Goal: Transaction & Acquisition: Purchase product/service

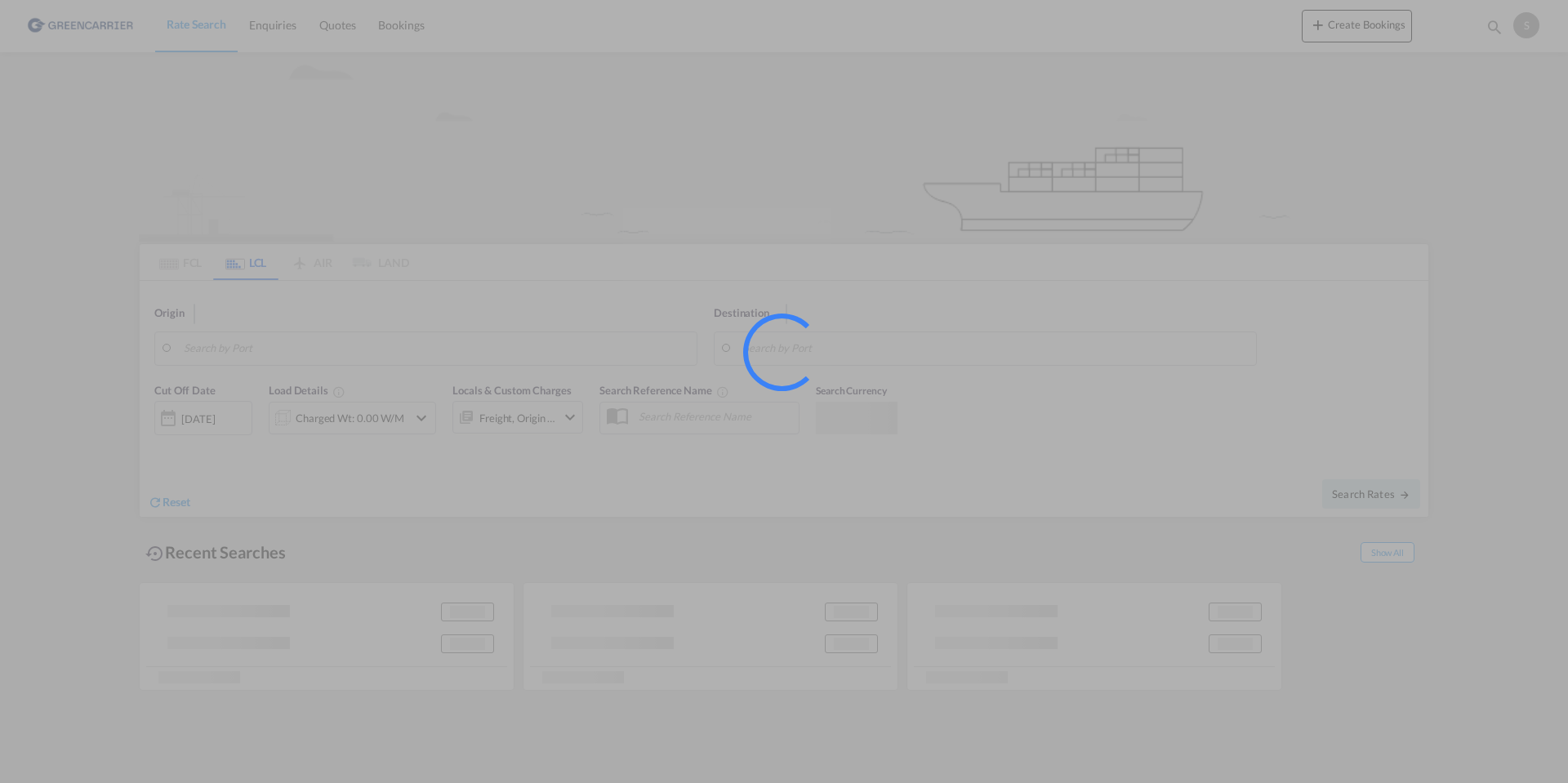
type input "2605"
type input "[GEOGRAPHIC_DATA], [GEOGRAPHIC_DATA]"
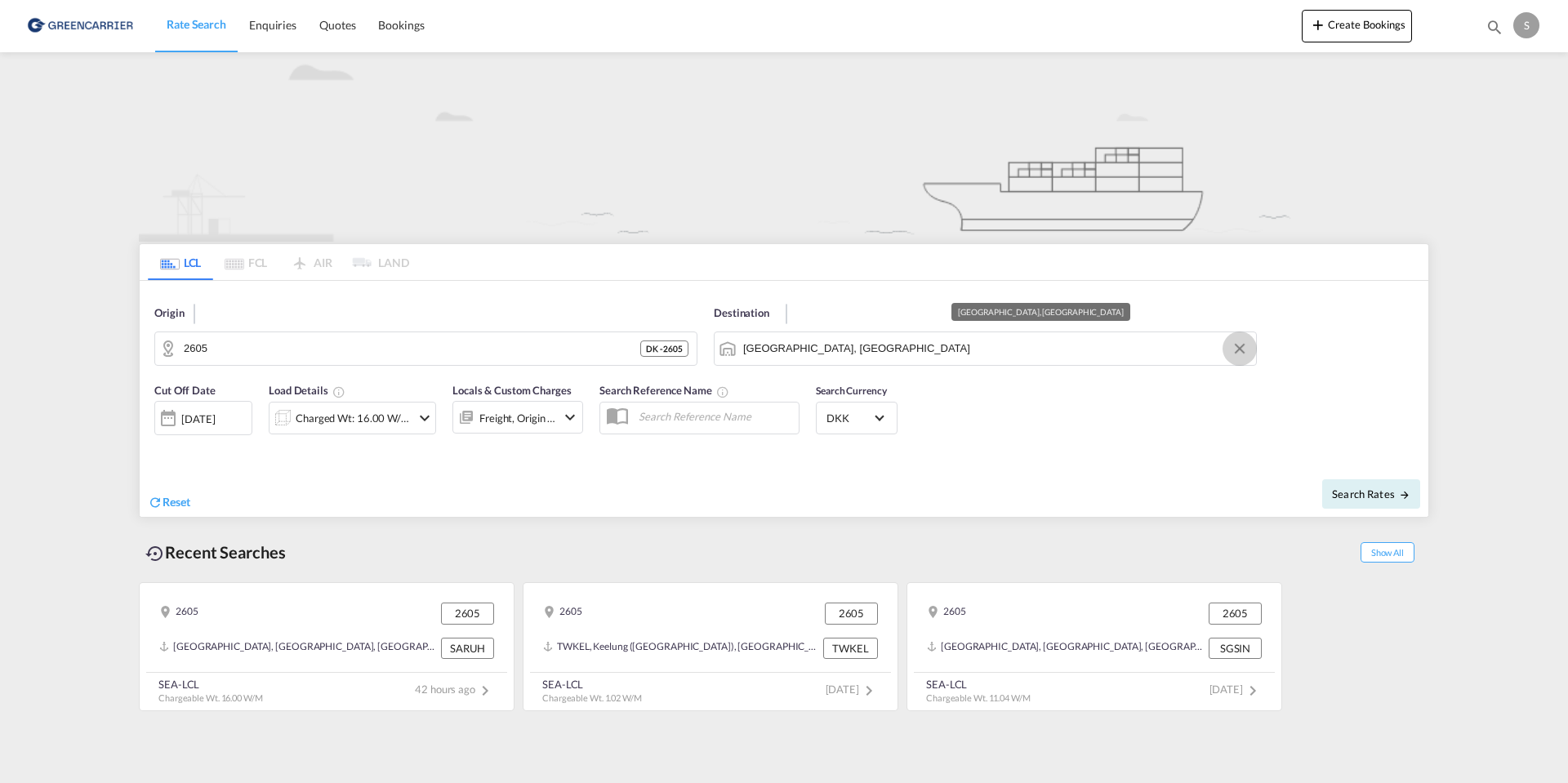
click at [1241, 344] on button "Clear Input" at bounding box center [1239, 349] width 24 height 24
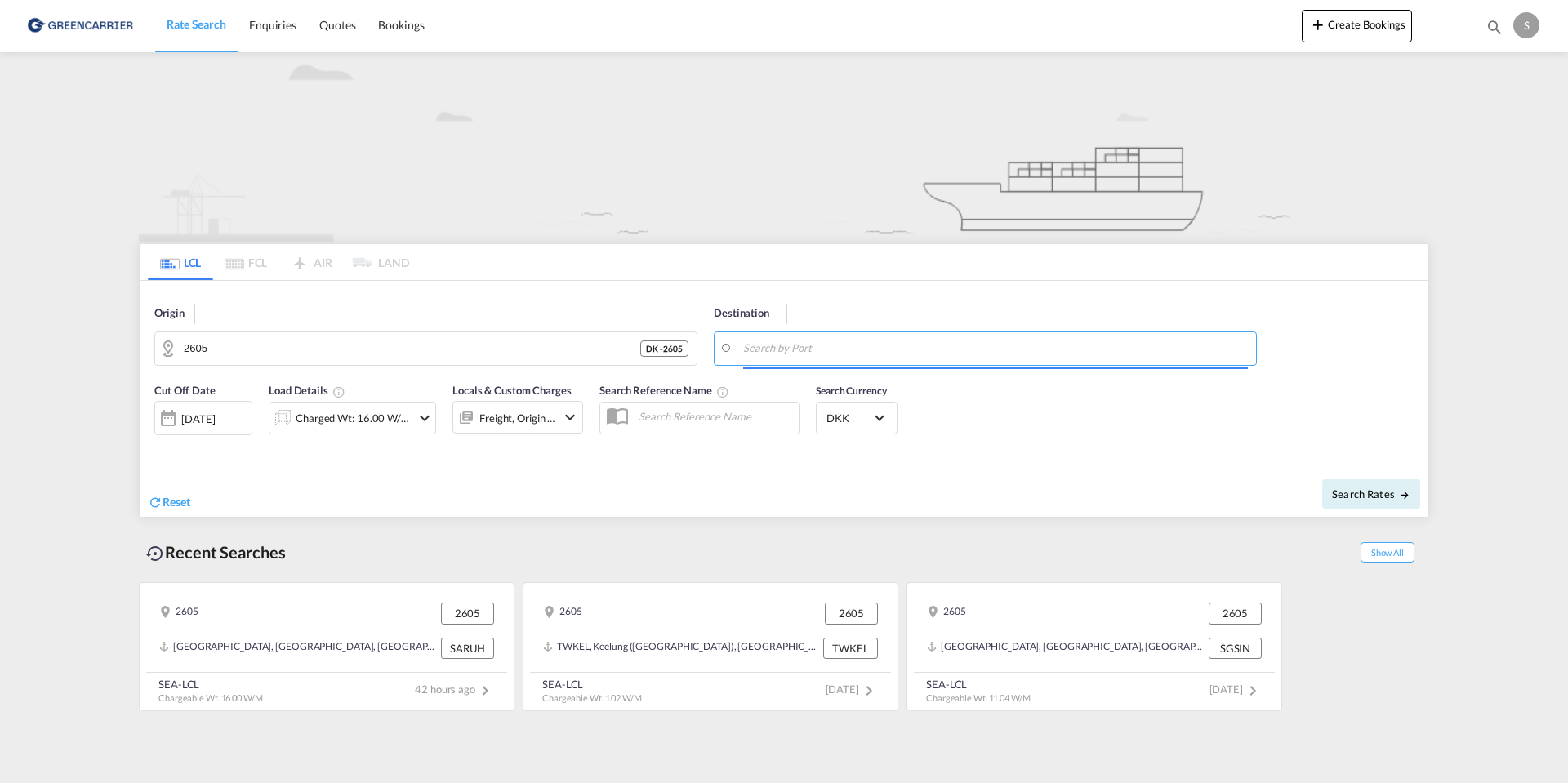
click at [859, 344] on input "Search by Port" at bounding box center [995, 349] width 504 height 24
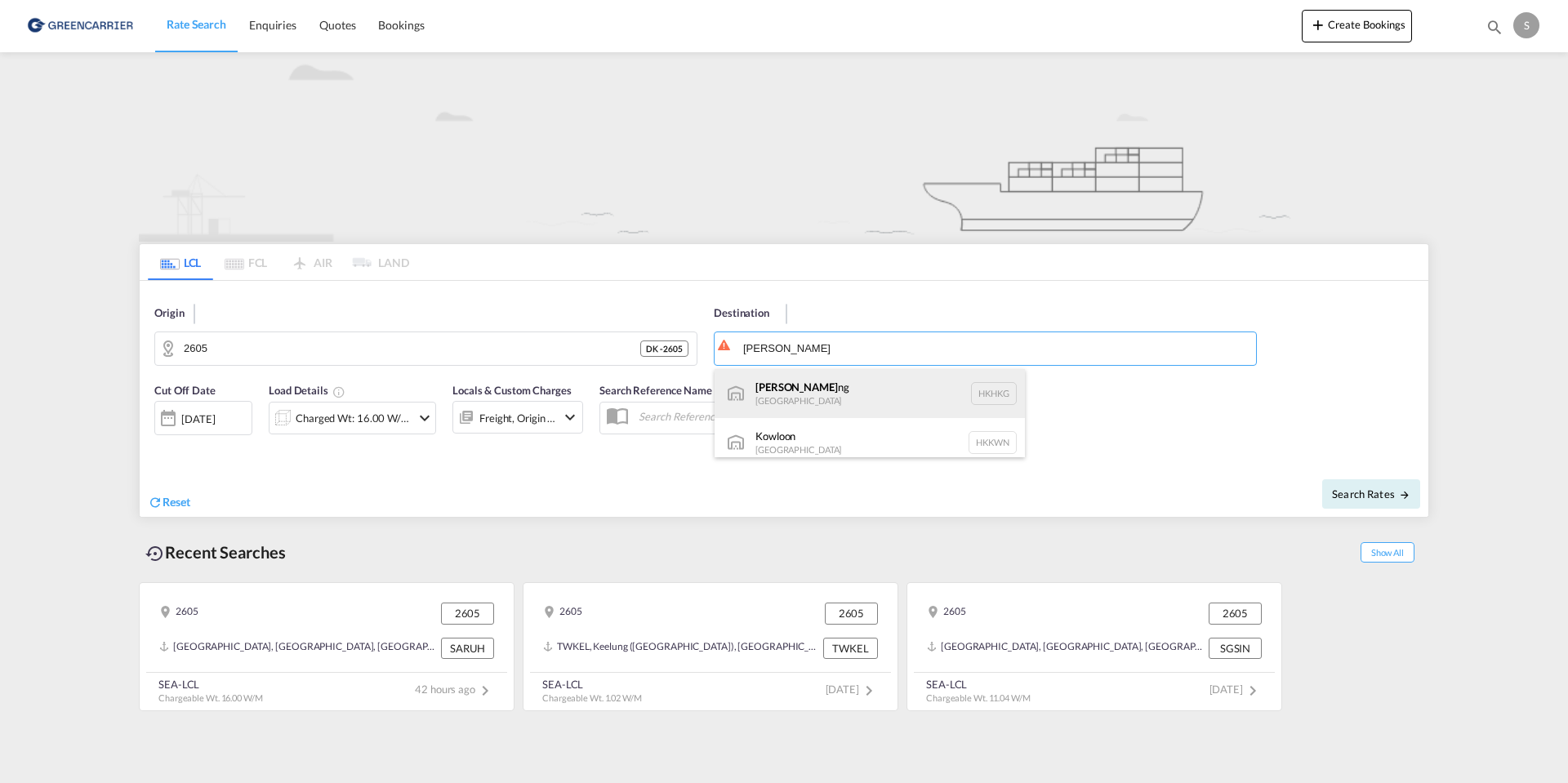
click at [793, 399] on div "Hong Ko ng [GEOGRAPHIC_DATA] [GEOGRAPHIC_DATA]" at bounding box center [870, 394] width 311 height 49
type input "[GEOGRAPHIC_DATA], HKHKG"
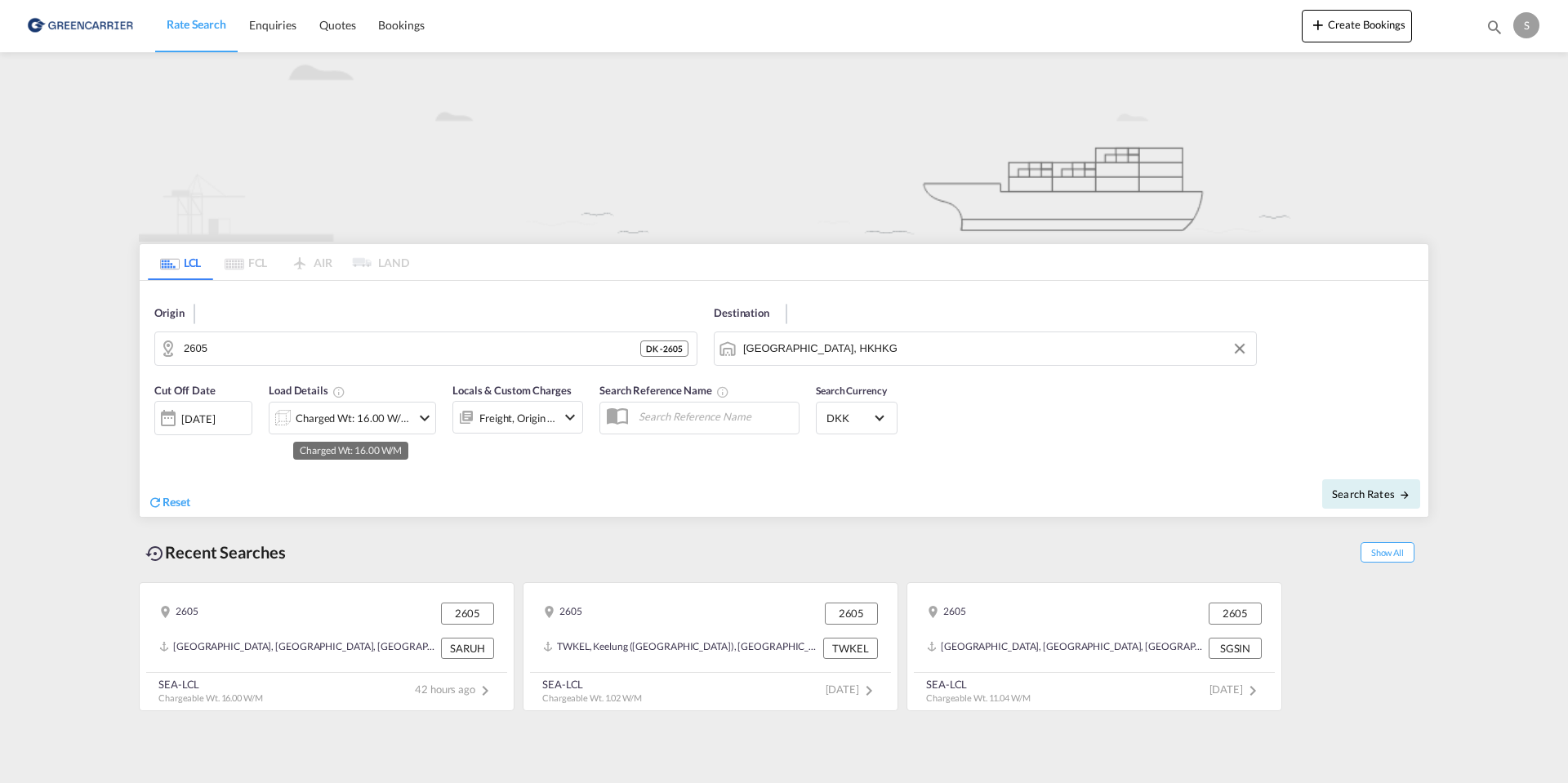
click at [339, 418] on div "Charged Wt: 16.00 W/M" at bounding box center [353, 418] width 115 height 22
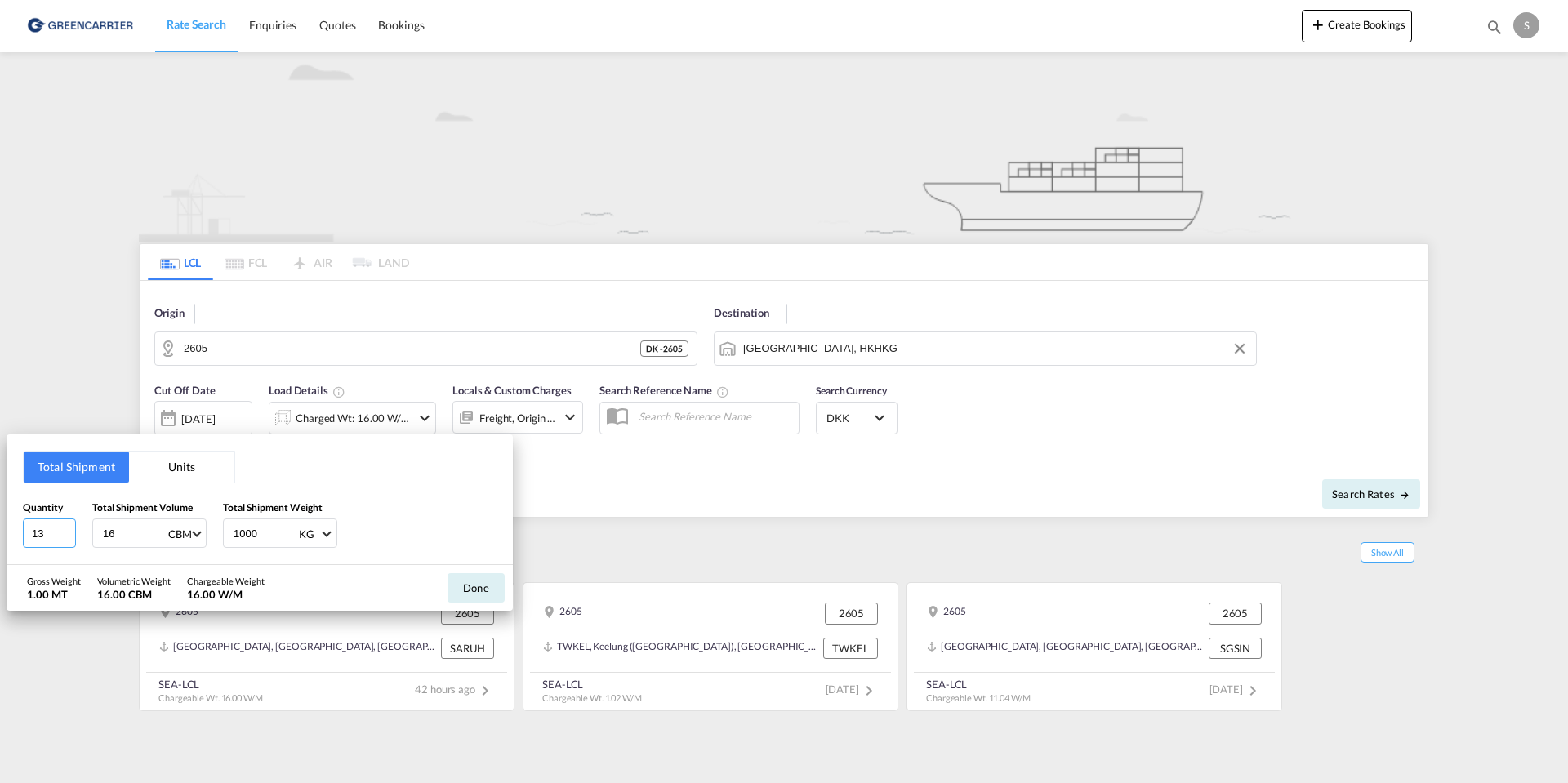
drag, startPoint x: 44, startPoint y: 534, endPoint x: 3, endPoint y: 534, distance: 41.0
click at [3, 534] on div "Total Shipment Units Quantity 13 Total Shipment Volume 16 CBM CBM CFT Total Shi…" at bounding box center [784, 391] width 1568 height 783
type input "3"
type input "2.153"
type input "500"
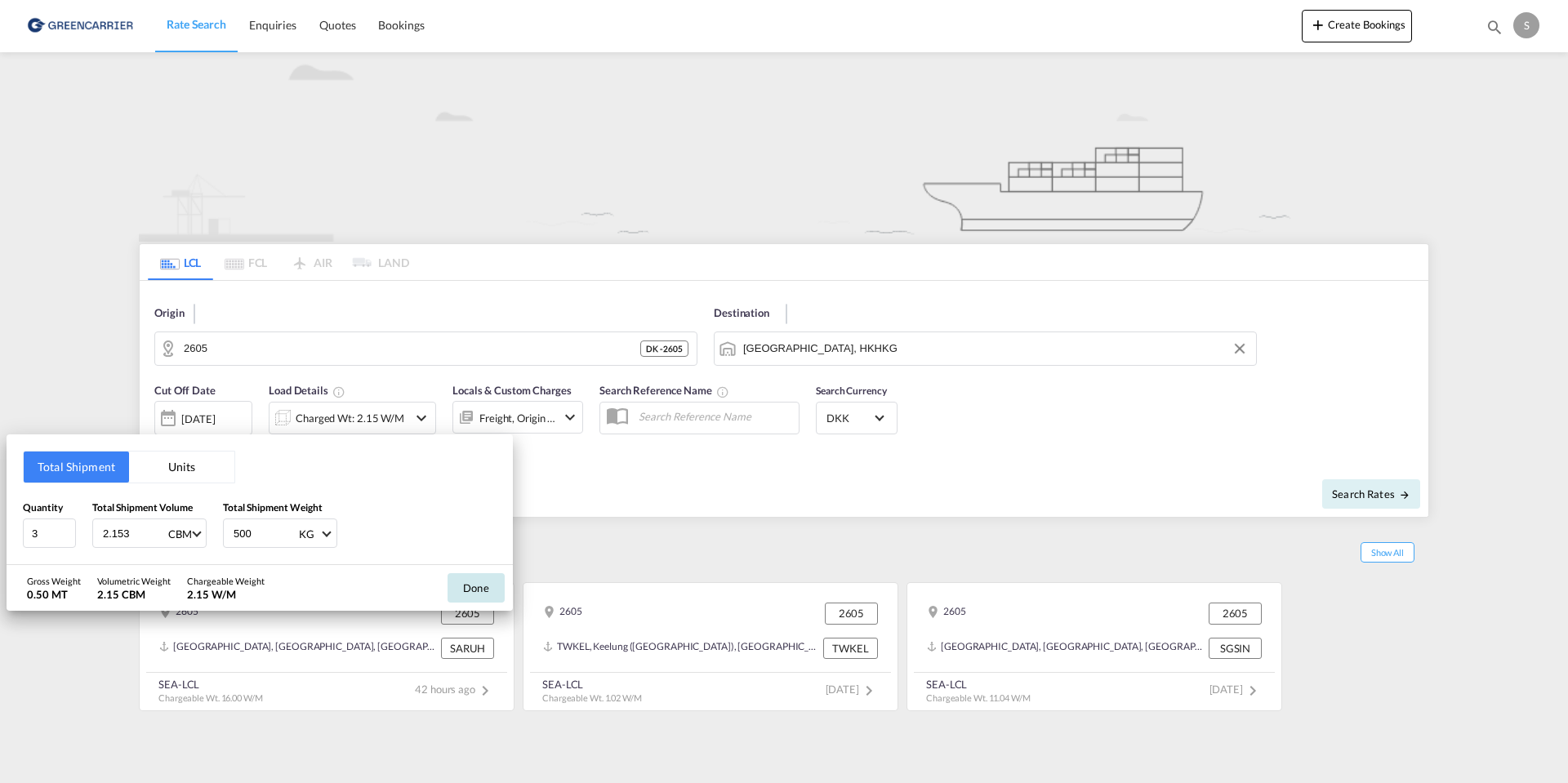
click at [479, 587] on button "Done" at bounding box center [476, 587] width 57 height 29
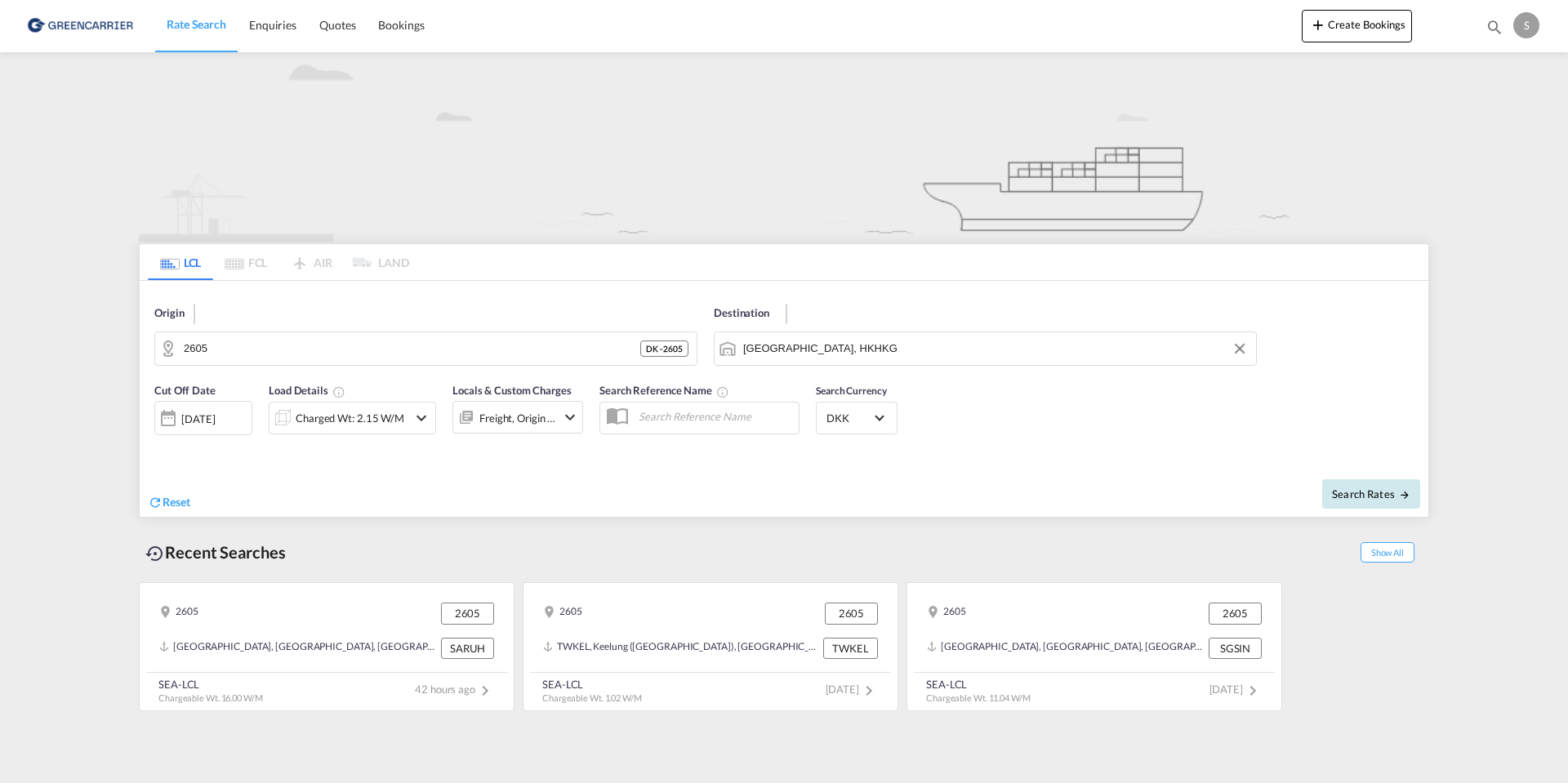
click at [1373, 490] on span "Search Rates" at bounding box center [1371, 493] width 79 height 13
type input "2605 to HKHKG / [DATE]"
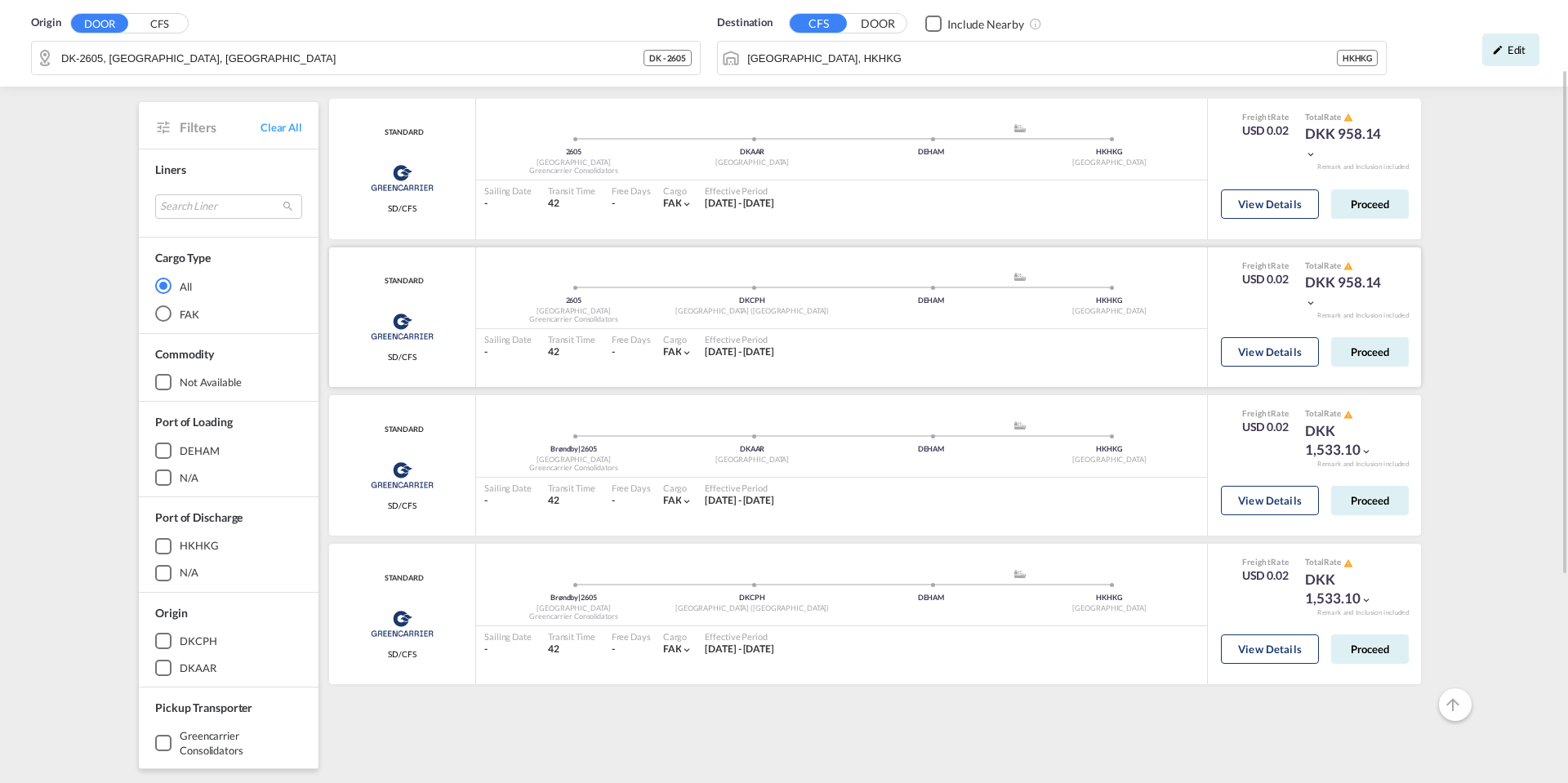
scroll to position [27, 0]
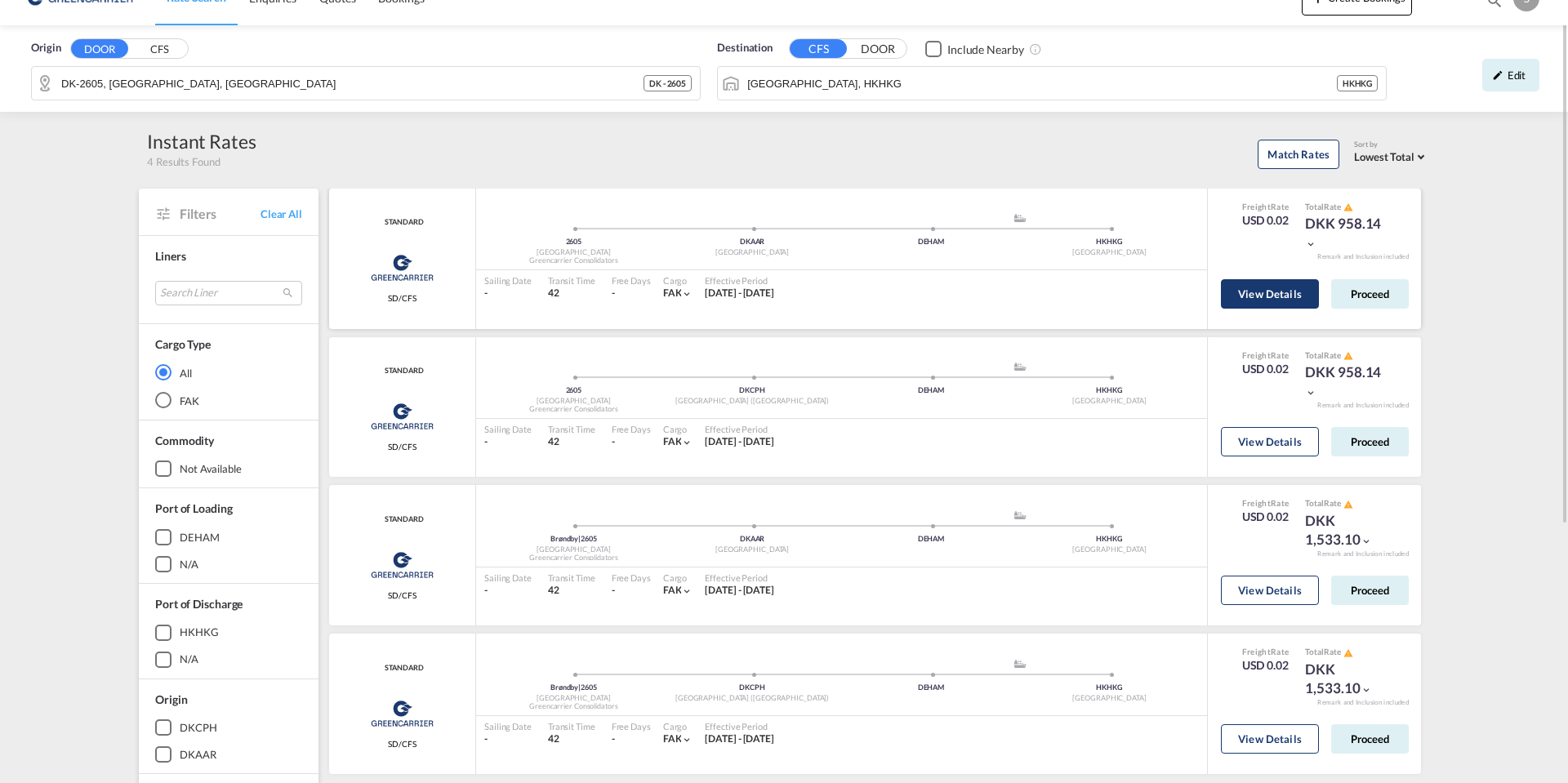
click at [1270, 293] on button "View Details" at bounding box center [1269, 294] width 98 height 29
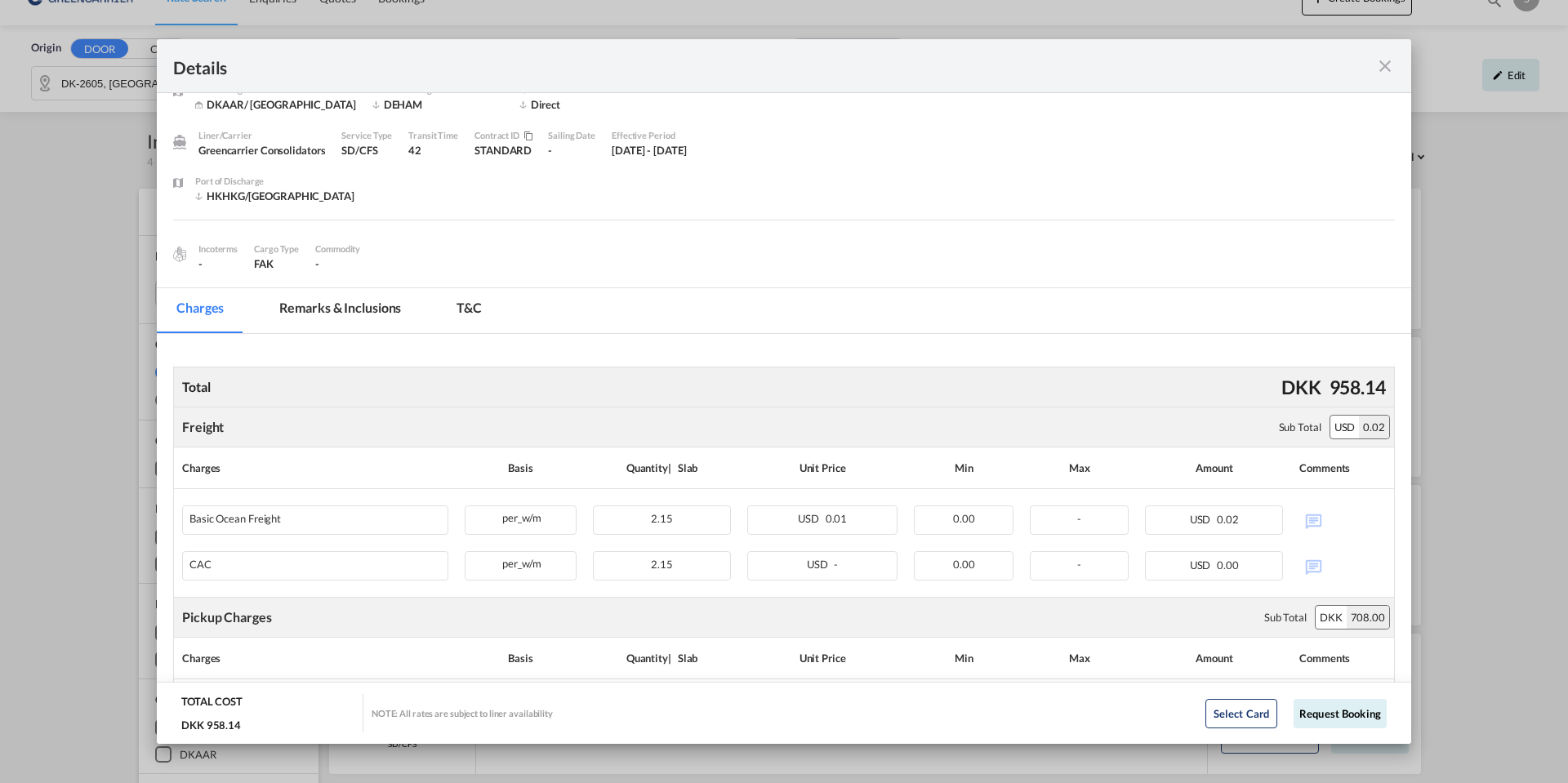
scroll to position [15, 0]
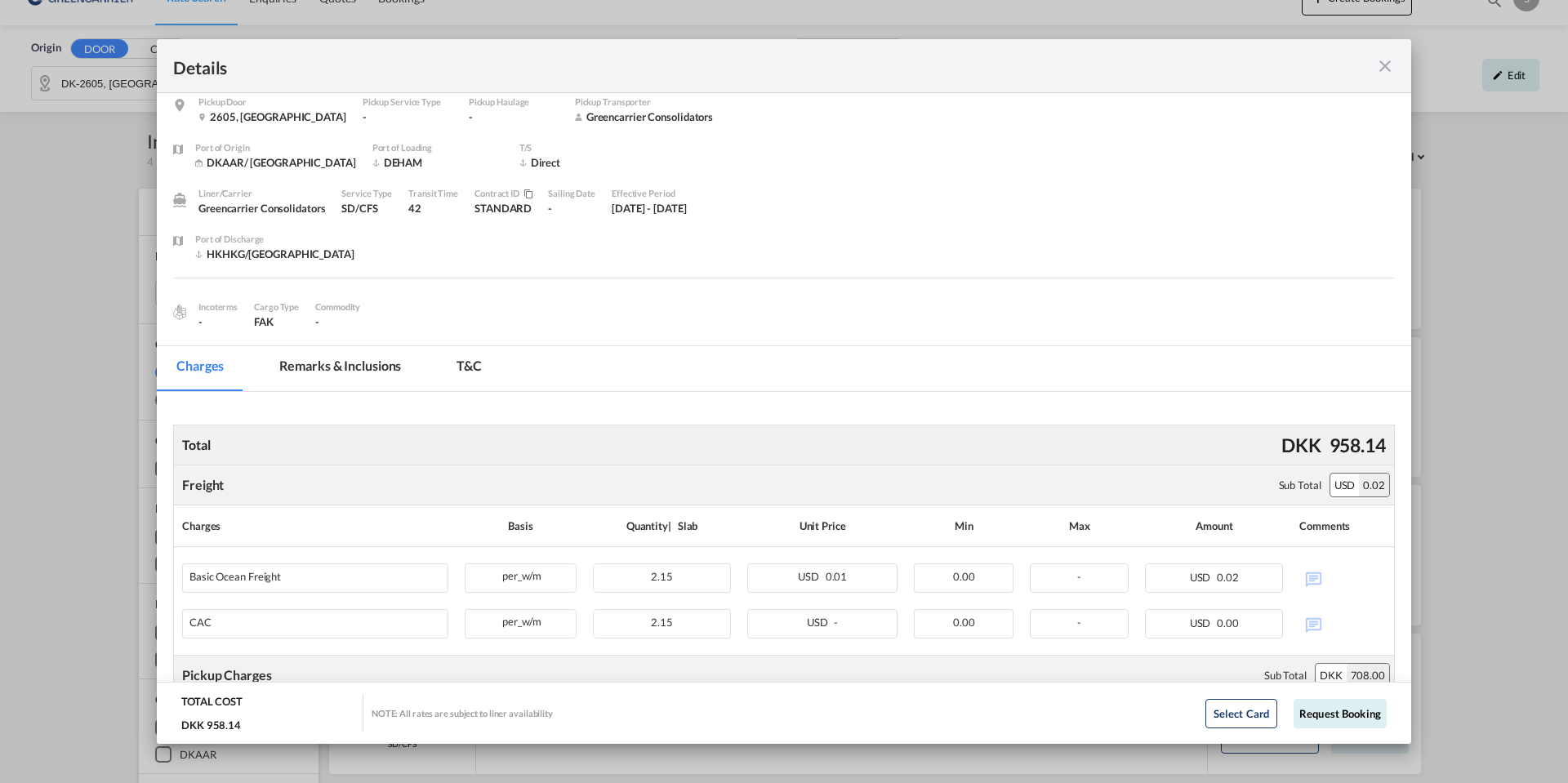
click at [1383, 72] on md-icon "icon-close fg-AAA8AD m-0 cursor" at bounding box center [1385, 66] width 20 height 20
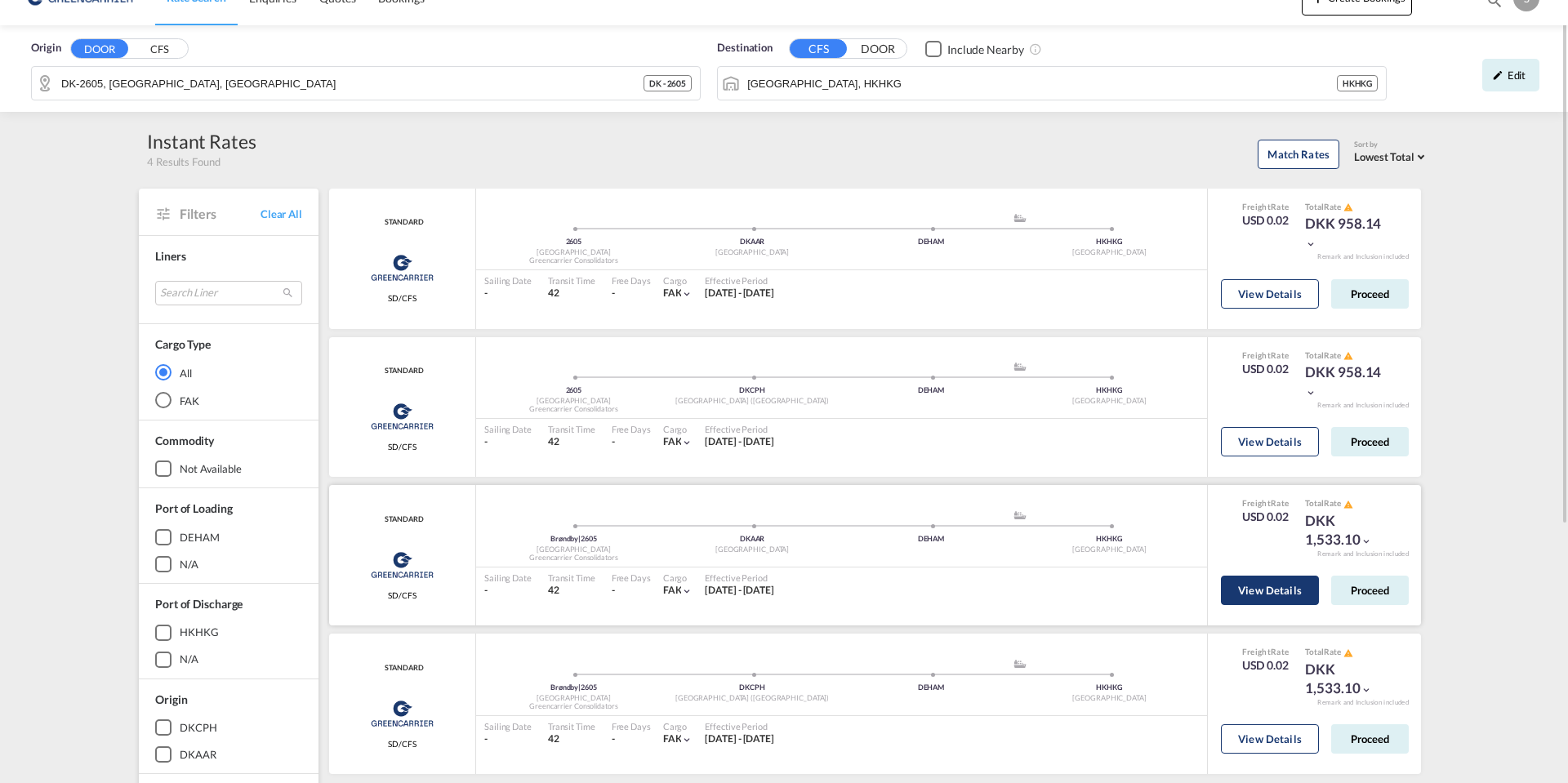
click at [1247, 592] on button "View Details" at bounding box center [1269, 590] width 98 height 29
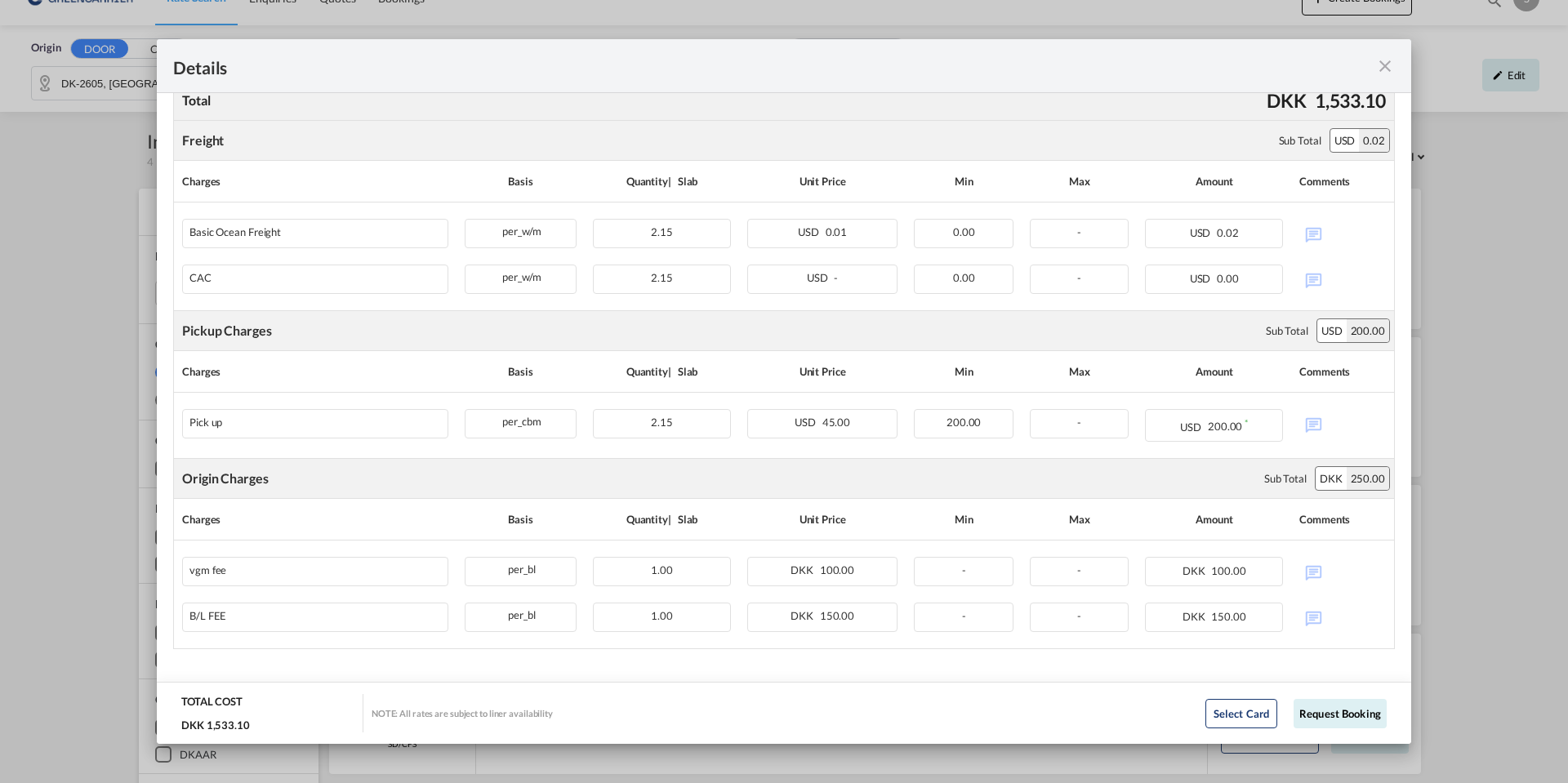
scroll to position [389, 0]
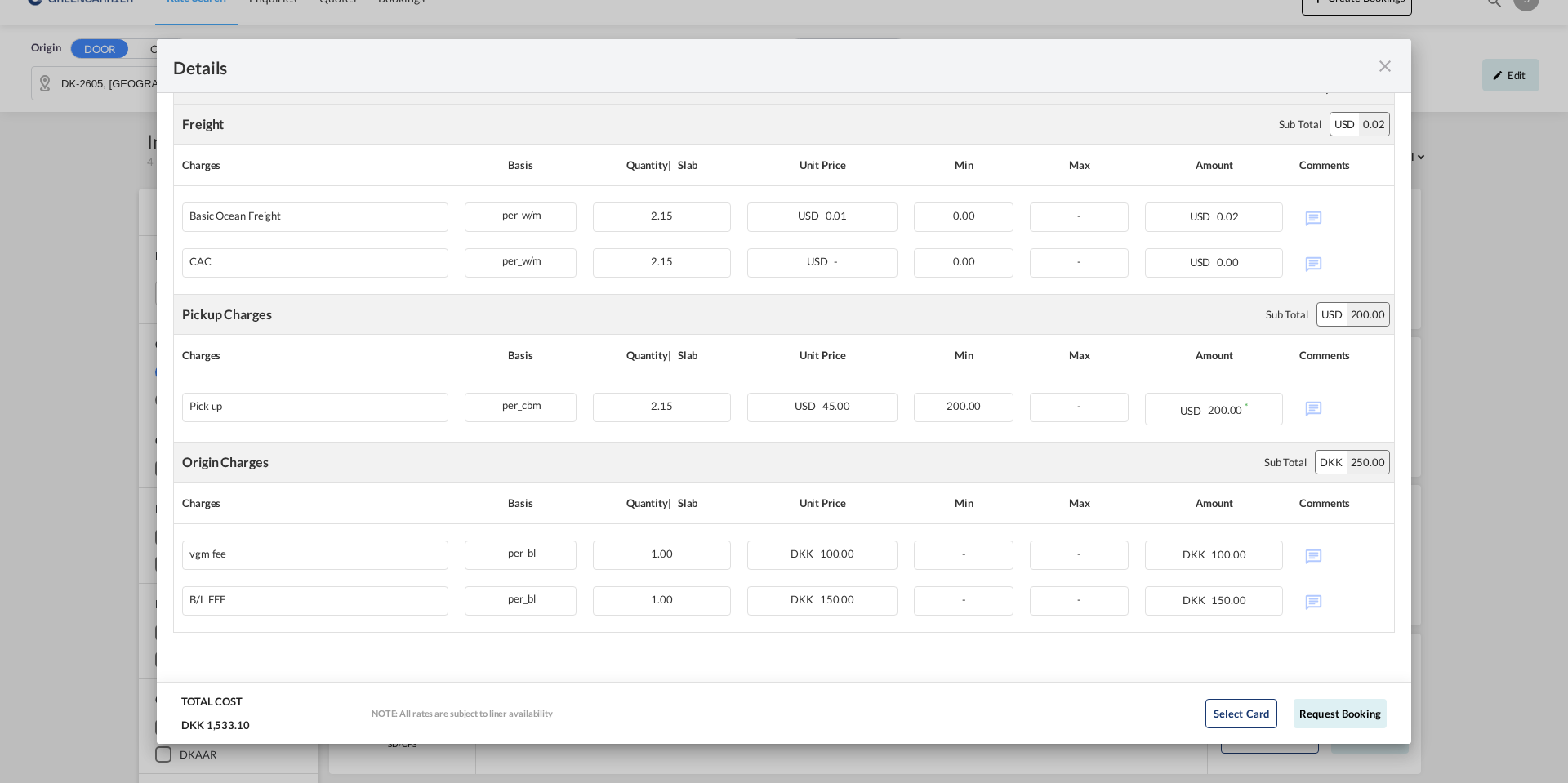
click at [1384, 64] on md-icon "icon-close fg-AAA8AD m-0 cursor" at bounding box center [1385, 66] width 20 height 20
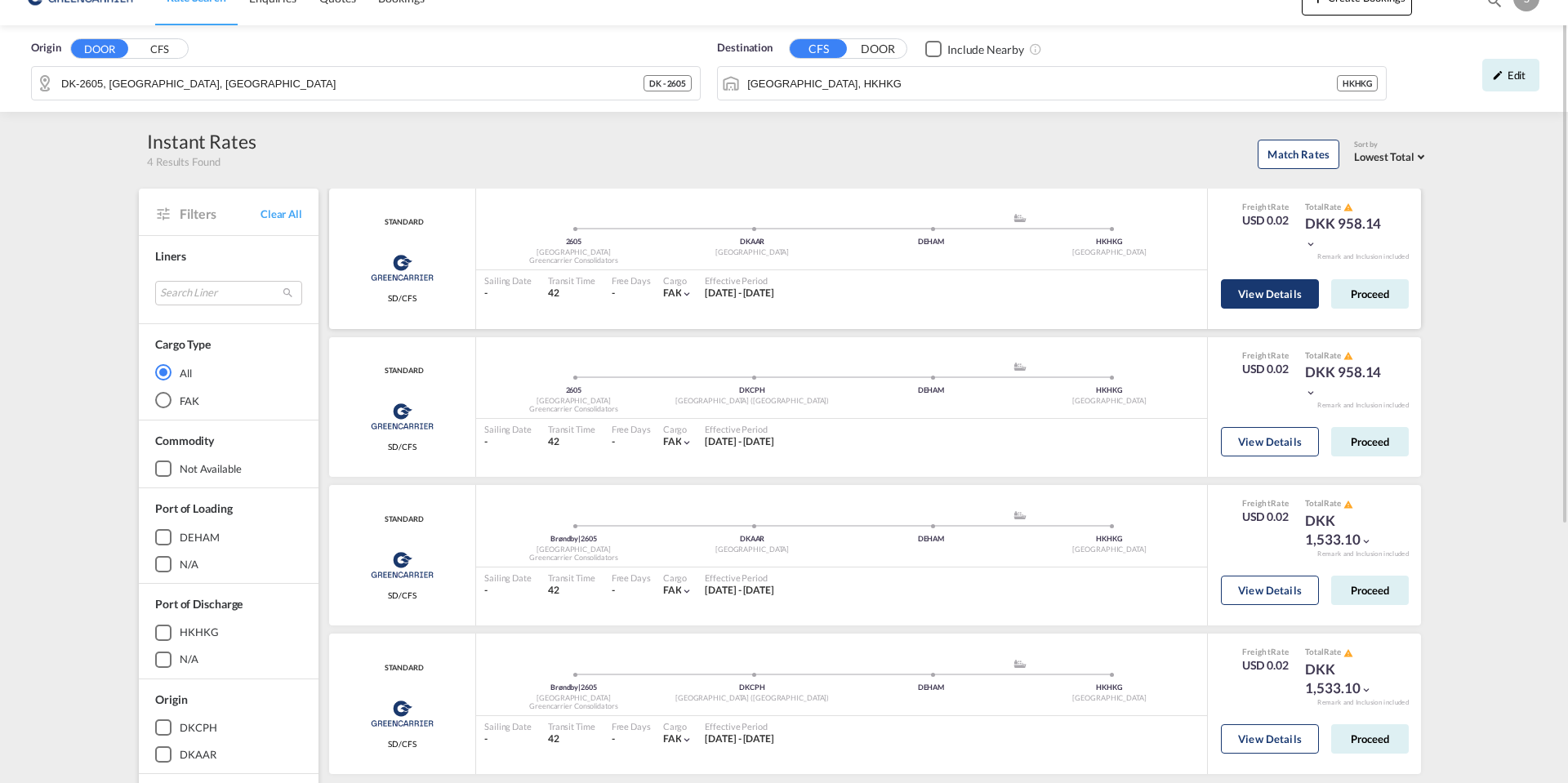
click at [1260, 299] on button "View Details" at bounding box center [1269, 294] width 98 height 29
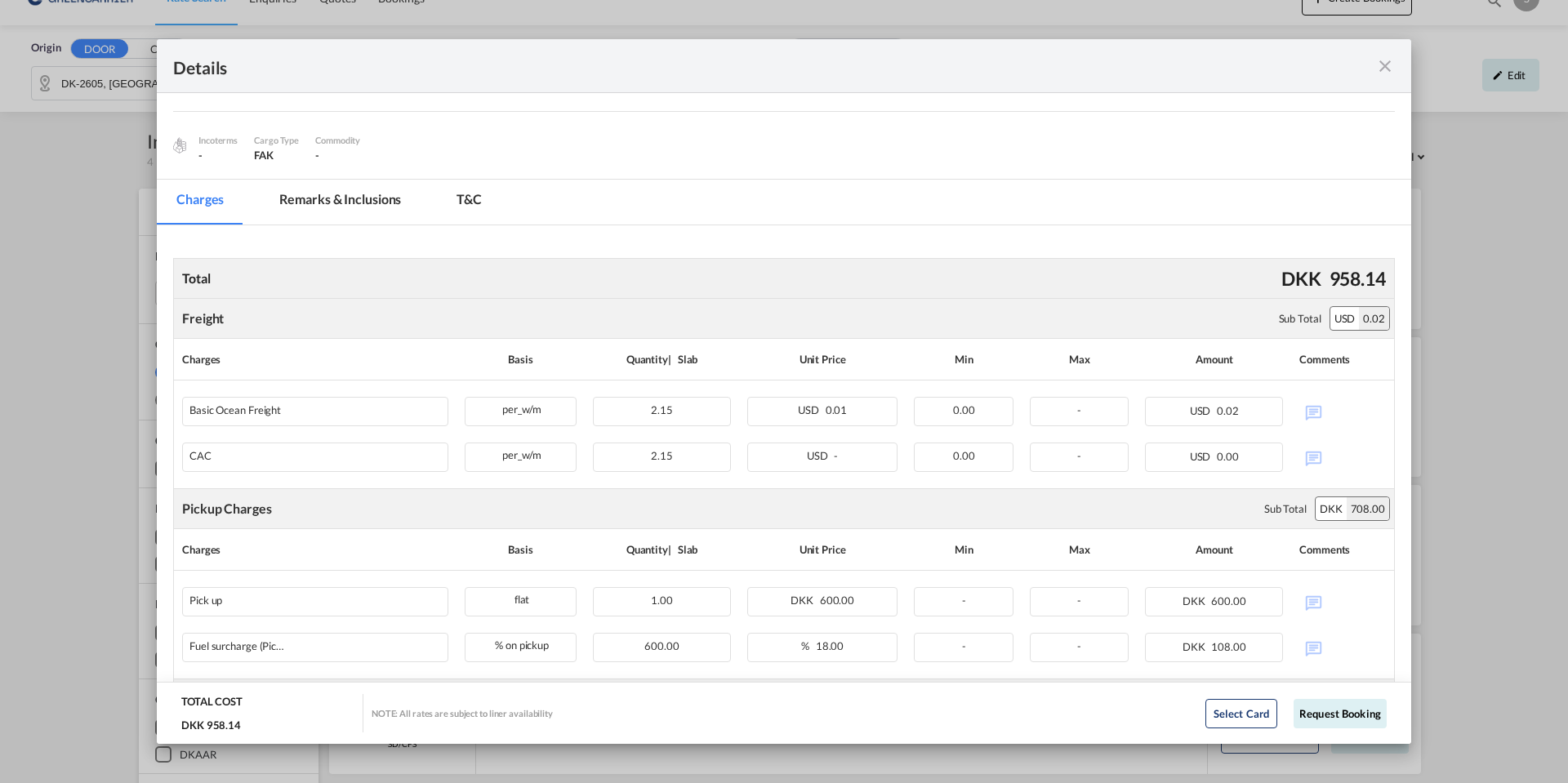
scroll to position [182, 0]
click at [1382, 67] on md-icon "icon-close fg-AAA8AD m-0 cursor" at bounding box center [1385, 66] width 20 height 20
